Goal: Information Seeking & Learning: Learn about a topic

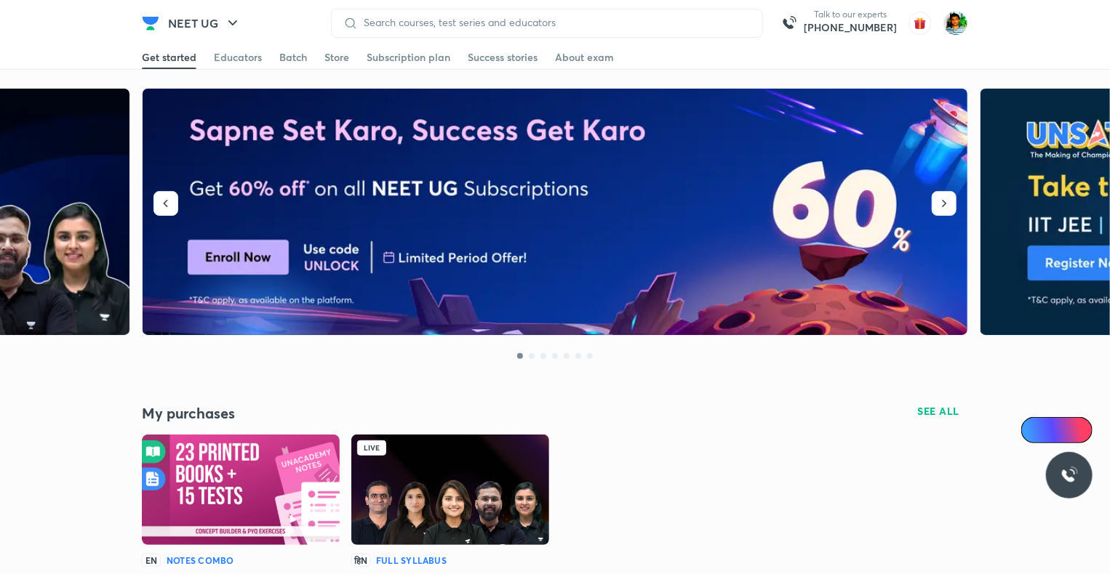
click at [418, 513] on img at bounding box center [450, 490] width 198 height 111
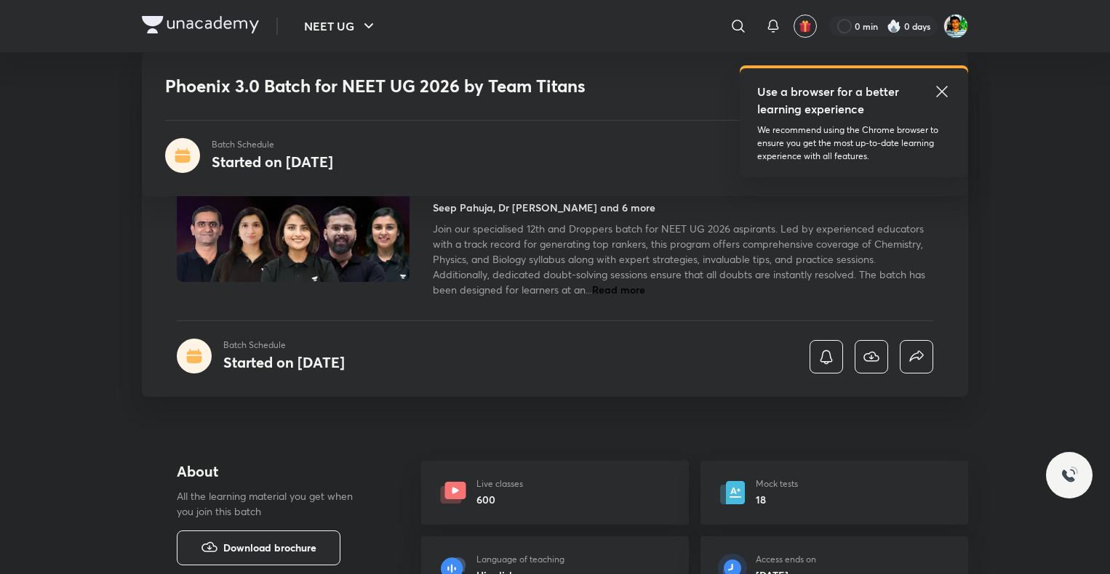
scroll to position [913, 0]
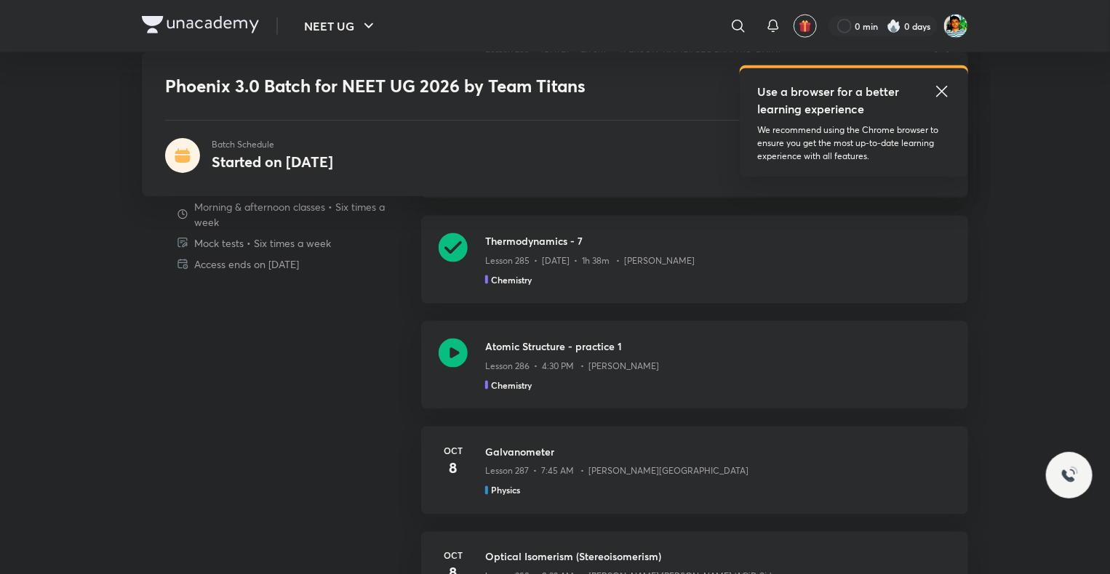
click at [451, 359] on icon at bounding box center [452, 353] width 29 height 29
